Goal: Information Seeking & Learning: Learn about a topic

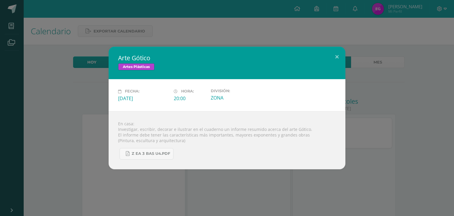
scroll to position [207, 0]
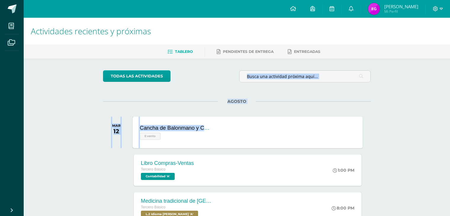
drag, startPoint x: 0, startPoint y: 0, endPoint x: 189, endPoint y: 145, distance: 238.6
click at [189, 145] on div "todas las Actividades No tienes actividades Échale un vistazo a los demás perío…" at bounding box center [236, 217] width 291 height 316
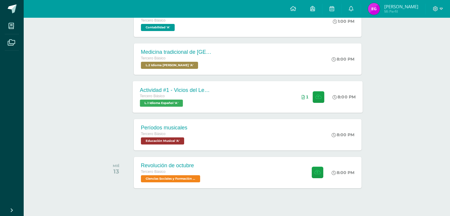
scroll to position [150, 0]
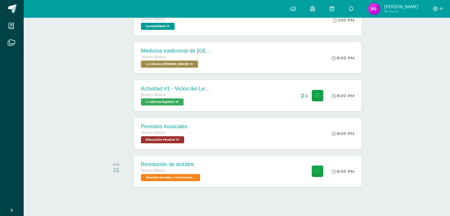
click at [92, 120] on div "todas las Actividades No tienes actividades Échale un vistazo a los demás perío…" at bounding box center [236, 66] width 291 height 316
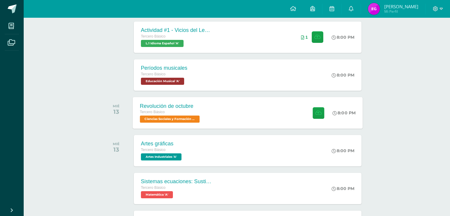
scroll to position [209, 0]
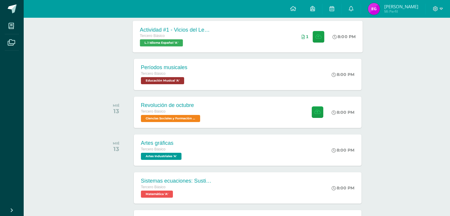
click at [238, 45] on div "Actividad #1 - Vicios del LenguaJe Tercero Básico L.1 Idioma Español 'A' 8:00 P…" at bounding box center [248, 37] width 230 height 32
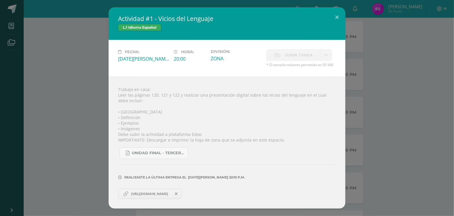
click at [393, 118] on div "Actividad #1 - Vicios del LenguaJe L.1 Idioma Español Fecha: Martes 12 de Agost…" at bounding box center [226, 107] width 449 height 201
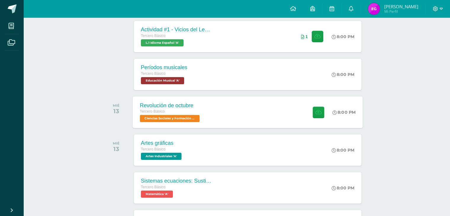
click at [253, 121] on div "Revolución de octubre Tercero Básico Ciencias Sociales y Formación Ciudadana 'A…" at bounding box center [248, 112] width 230 height 32
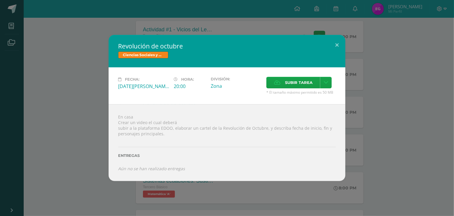
click at [424, 146] on div "Revolución de octubre Ciencias Sociales y Formación Ciudadana Fecha: Miércoles …" at bounding box center [226, 108] width 449 height 146
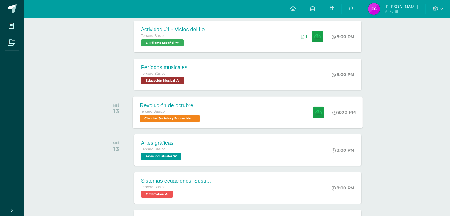
click at [214, 117] on div "Revolución de octubre Tercero Básico Ciencias Sociales y Formación Ciudadana 'A…" at bounding box center [248, 112] width 230 height 32
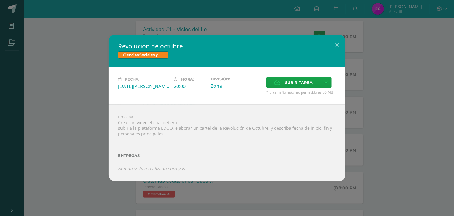
click at [58, 111] on div "Revolución de octubre Ciencias Sociales y Formación Ciudadana Fecha: Miércoles …" at bounding box center [226, 108] width 449 height 146
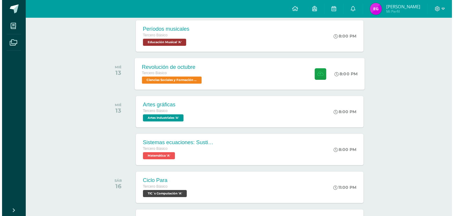
scroll to position [248, 0]
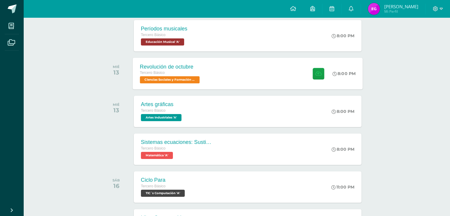
click at [240, 85] on div "Revolución de octubre Tercero Básico Ciencias Sociales y Formación Ciudadana 'A…" at bounding box center [248, 74] width 230 height 32
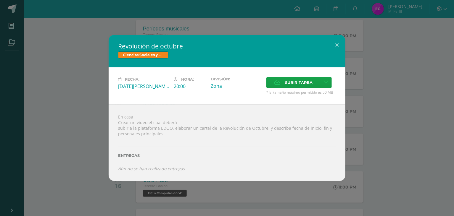
click at [79, 132] on div "Revolución de octubre Ciencias Sociales y Formación Ciudadana Fecha: Miércoles …" at bounding box center [226, 108] width 449 height 146
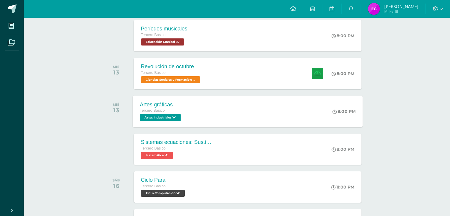
click at [196, 105] on div "Artes gráficas Tercero Básico Artes Industriales 'A' 8:00 PM Artes gráficas Art…" at bounding box center [248, 112] width 230 height 32
